Goal: Navigation & Orientation: Find specific page/section

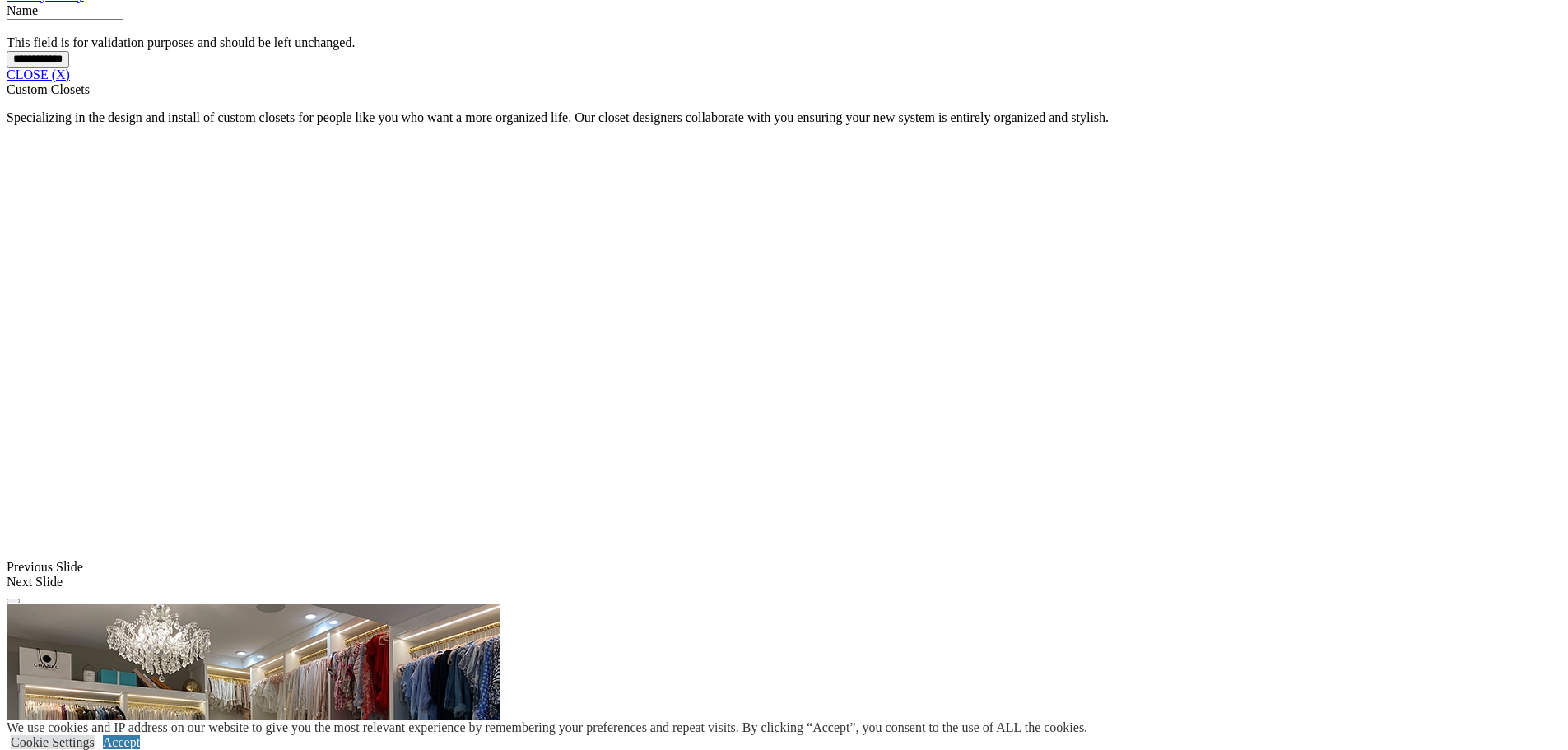
scroll to position [1482, 0]
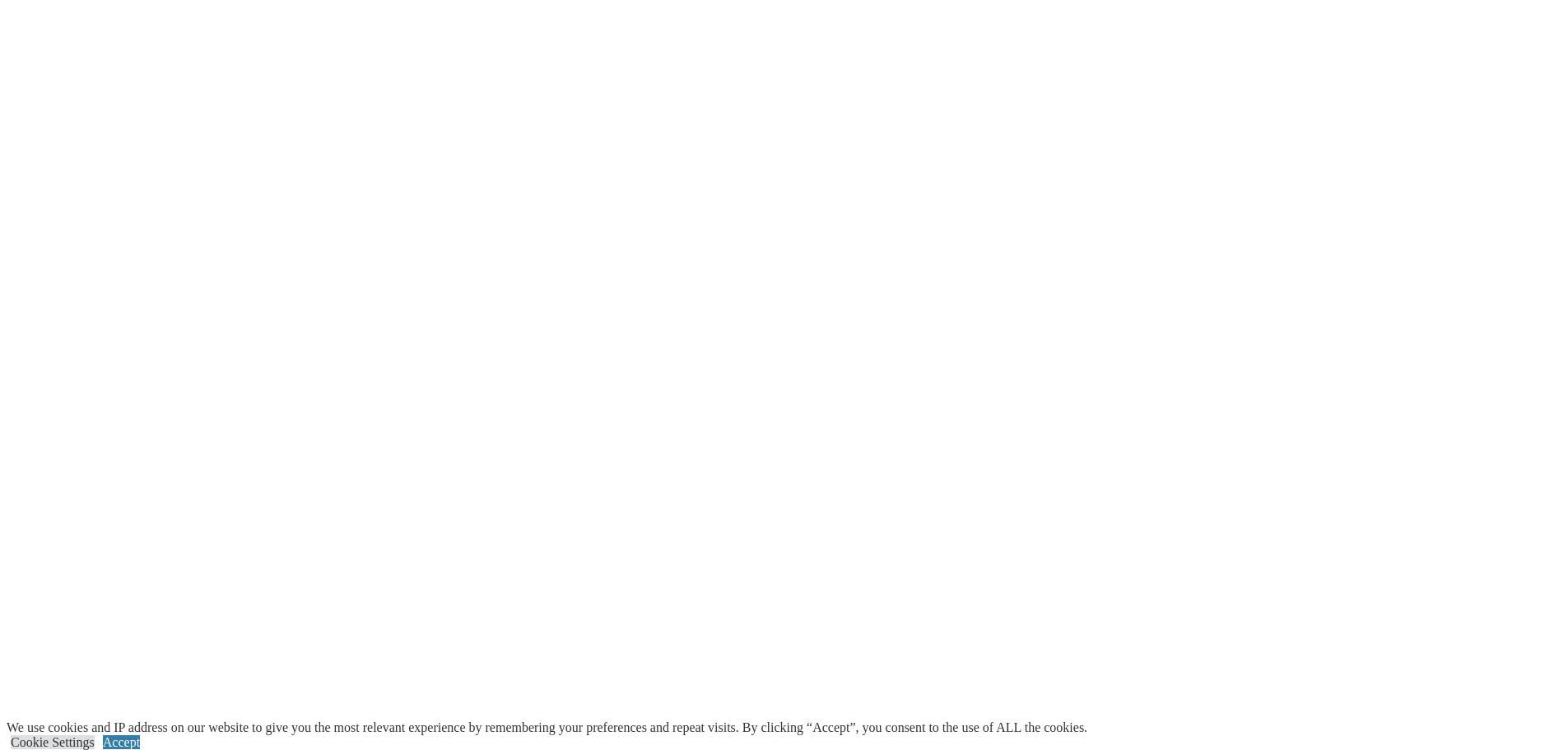
scroll to position [2718, 0]
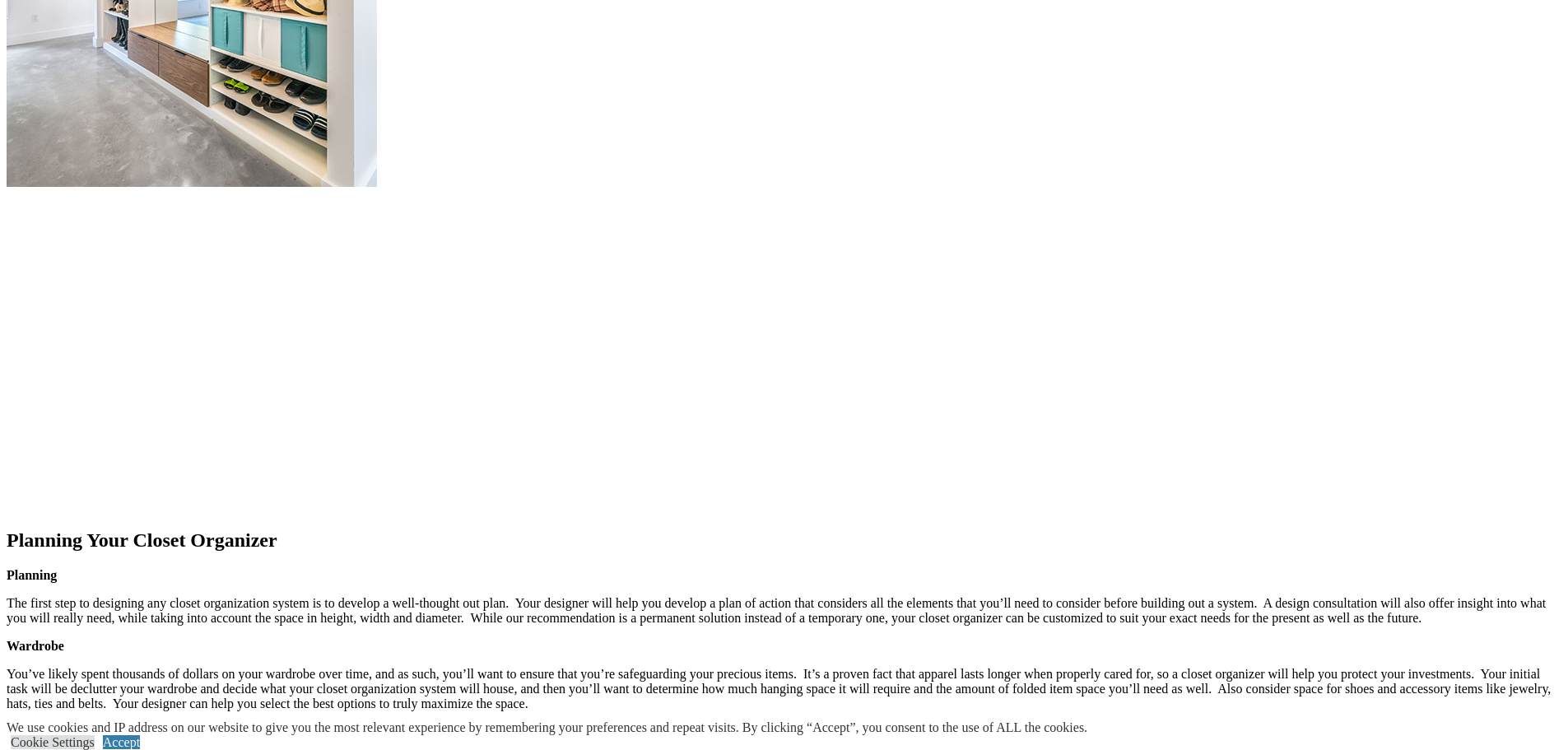
scroll to position [2388, 0]
